Goal: Transaction & Acquisition: Purchase product/service

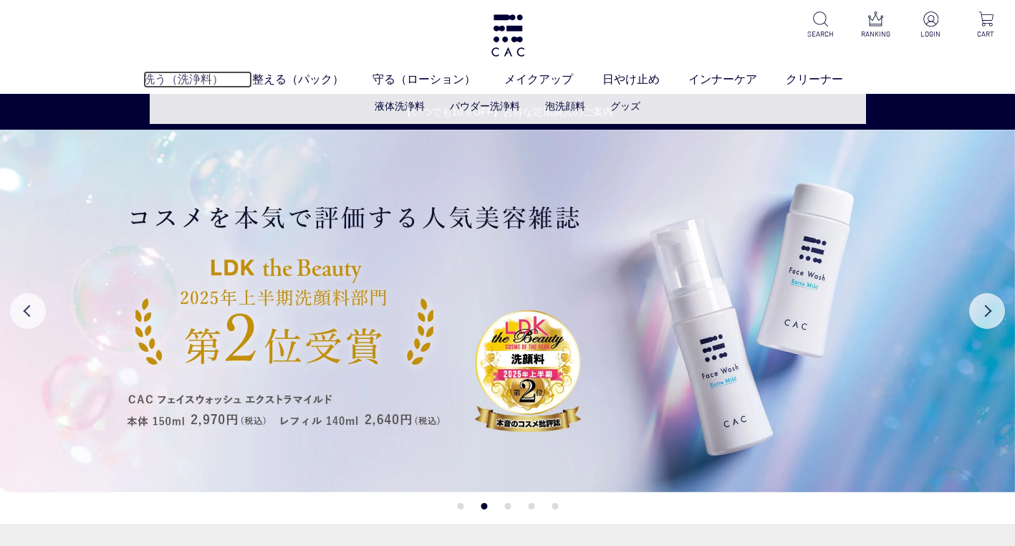
click at [173, 79] on link "洗う（洗浄料）" at bounding box center [197, 79] width 109 height 17
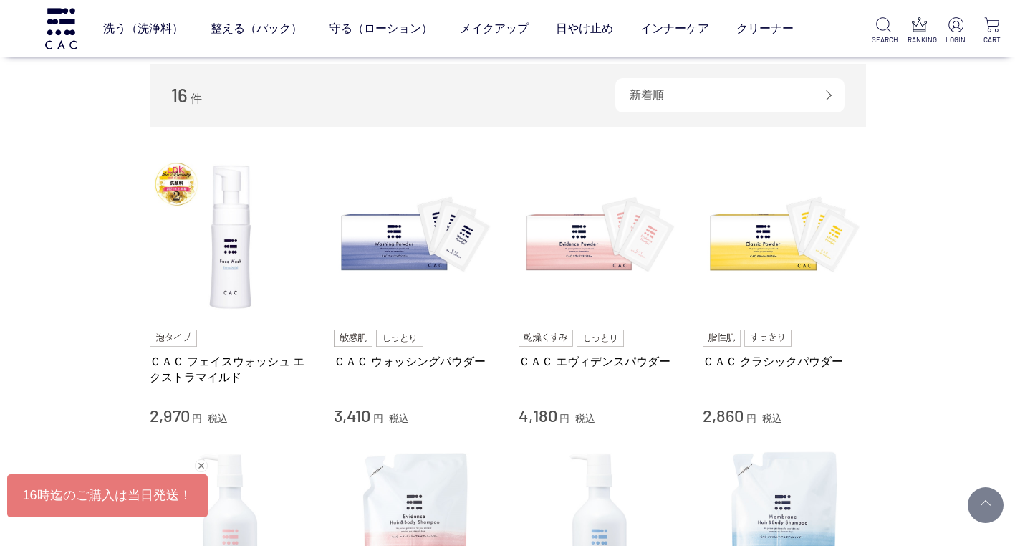
scroll to position [286, 0]
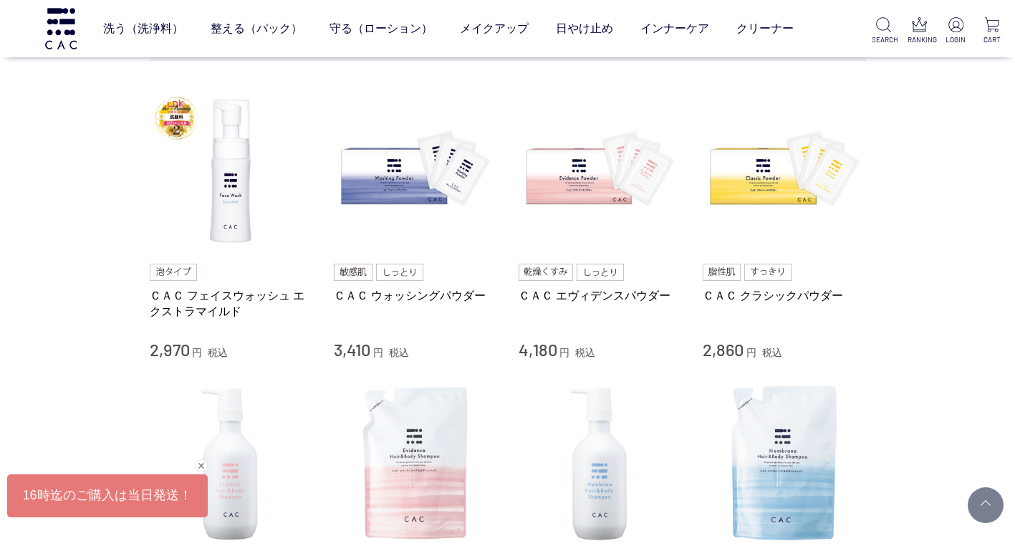
click at [211, 276] on ul at bounding box center [231, 271] width 163 height 17
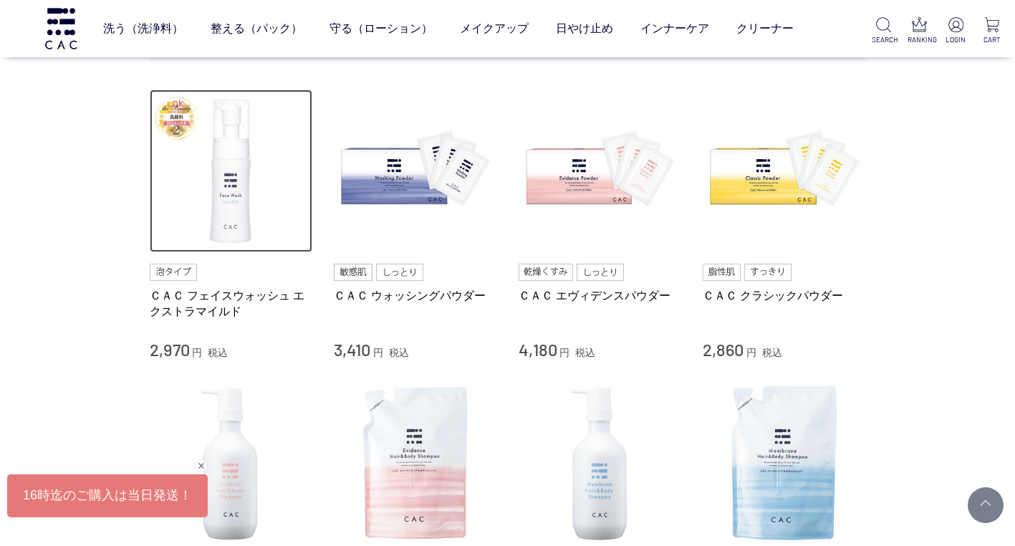
click at [228, 189] on img at bounding box center [231, 171] width 163 height 163
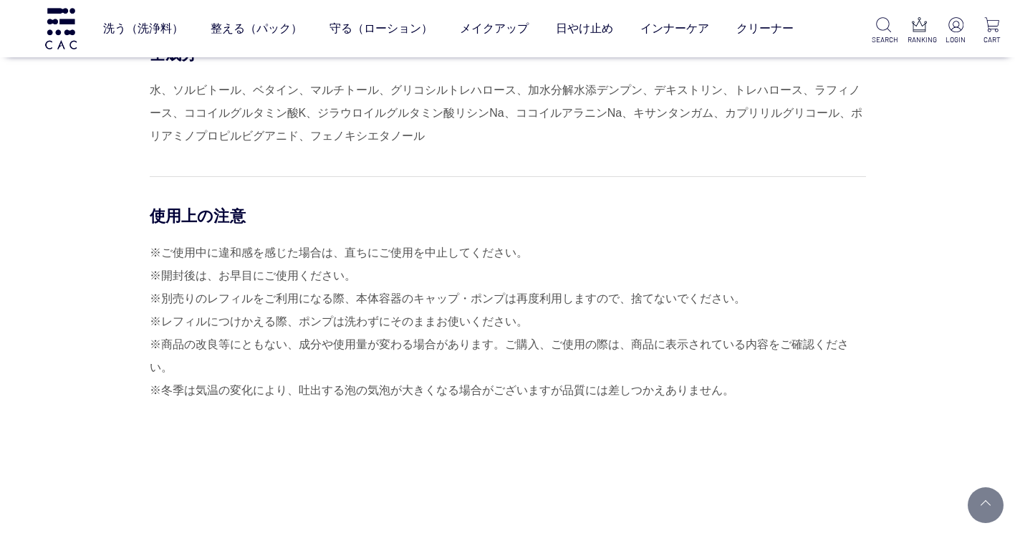
scroll to position [11385, 0]
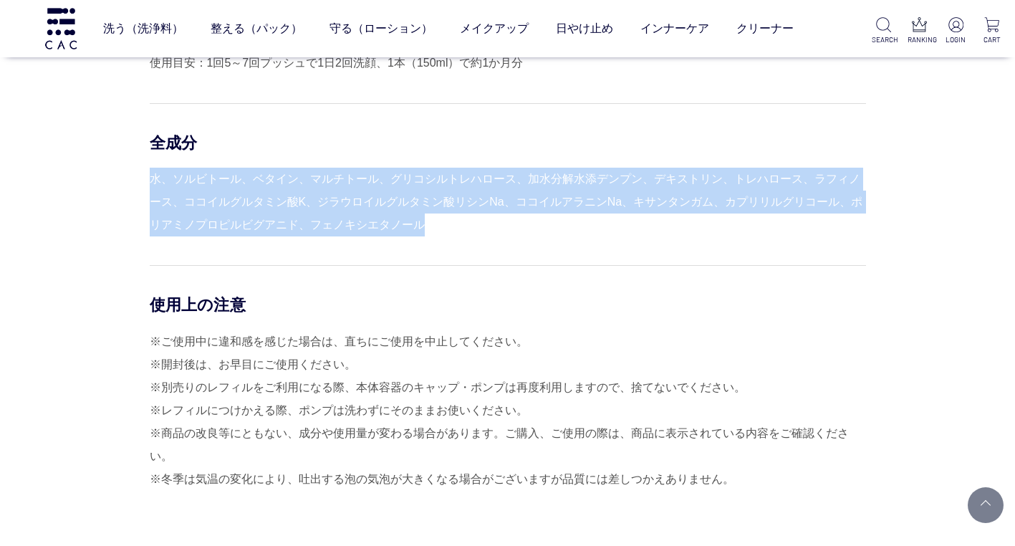
drag, startPoint x: 152, startPoint y: 188, endPoint x: 439, endPoint y: 226, distance: 289.6
click at [439, 226] on div "水、ソルビトール、ベタイン、マルチトール、グリコシルトレハロース、加水分解水添デンプン、デキストリン、トレハロース、ラフィノース、ココイルグルタミン酸K、ジラ…" at bounding box center [508, 202] width 716 height 69
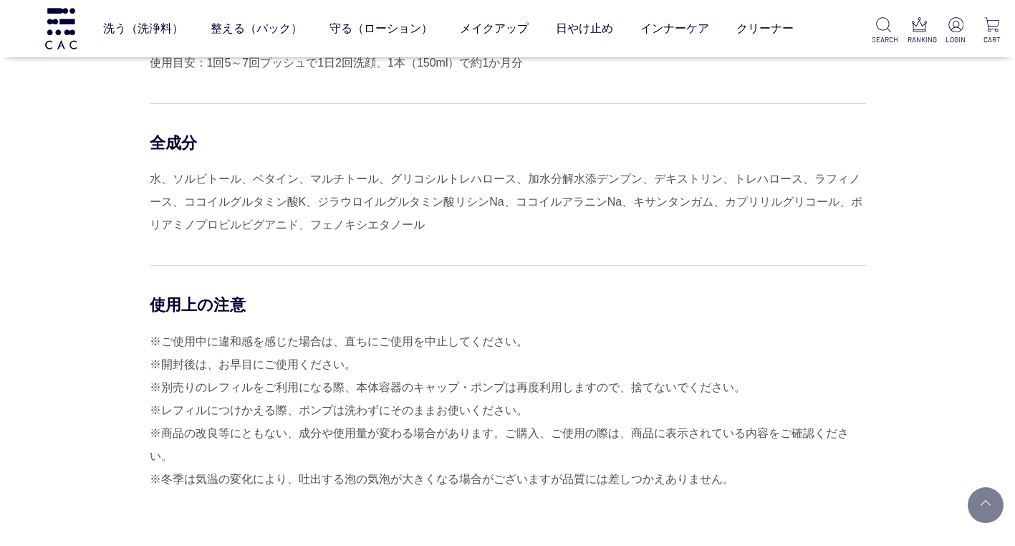
drag, startPoint x: 361, startPoint y: 281, endPoint x: 370, endPoint y: 326, distance: 46.1
click at [359, 282] on div "使用上の注意 ※ご使用中に違和感を感じた場合は、直ちにご使用を中止してください。 ※開封後は、お早目にご使用ください。 ※別売りのレフィルをご利用になる際、本…" at bounding box center [508, 389] width 716 height 248
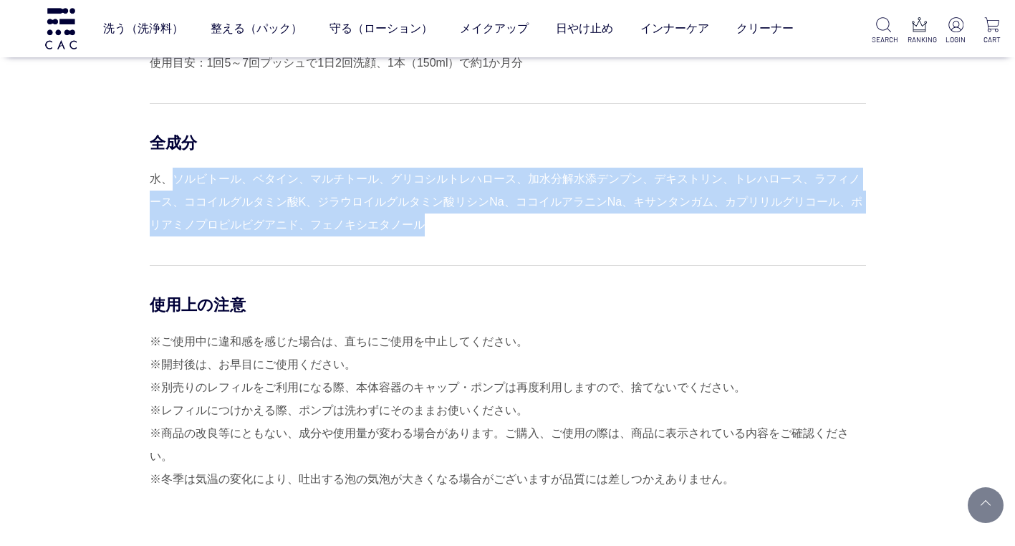
drag, startPoint x: 177, startPoint y: 185, endPoint x: 449, endPoint y: 232, distance: 276.0
click at [449, 232] on div "水、ソルビトール、ベタイン、マルチトール、グリコシルトレハロース、加水分解水添デンプン、デキストリン、トレハロース、ラフィノース、ココイルグルタミン酸K、ジラ…" at bounding box center [508, 202] width 716 height 69
drag, startPoint x: 449, startPoint y: 232, endPoint x: 386, endPoint y: 217, distance: 64.8
copy div "ソルビトール、ベタイン、マルチトール、グリコシルトレハロース、加水分解水添デンプン、デキストリン、トレハロース、ラフィノース、ココイルグルタミン酸K、ジラウロ…"
